Goal: Find specific page/section: Find specific page/section

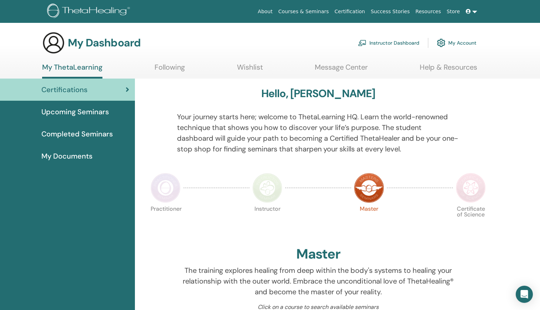
click at [275, 12] on link "About" at bounding box center [265, 11] width 20 height 13
click at [399, 44] on link "Instructor Dashboard" at bounding box center [388, 43] width 61 height 16
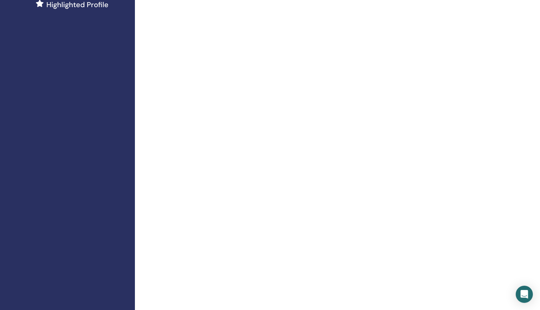
scroll to position [207, 0]
